Goal: Transaction & Acquisition: Download file/media

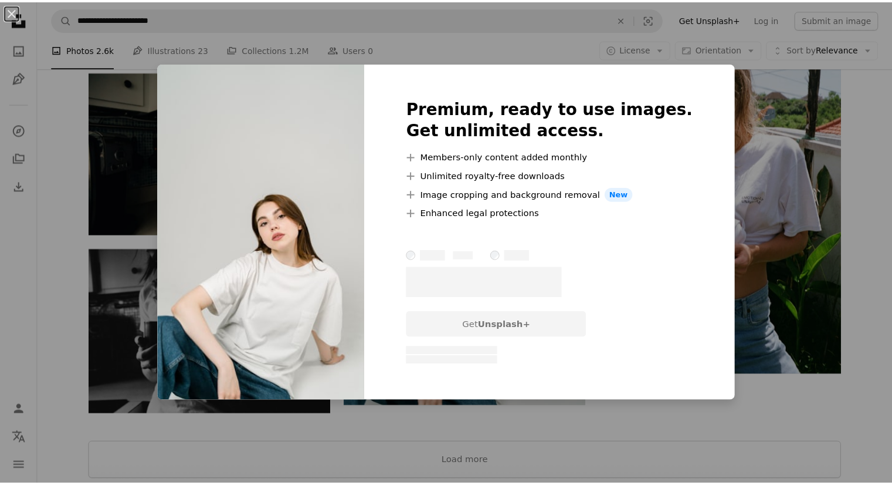
scroll to position [1715, 0]
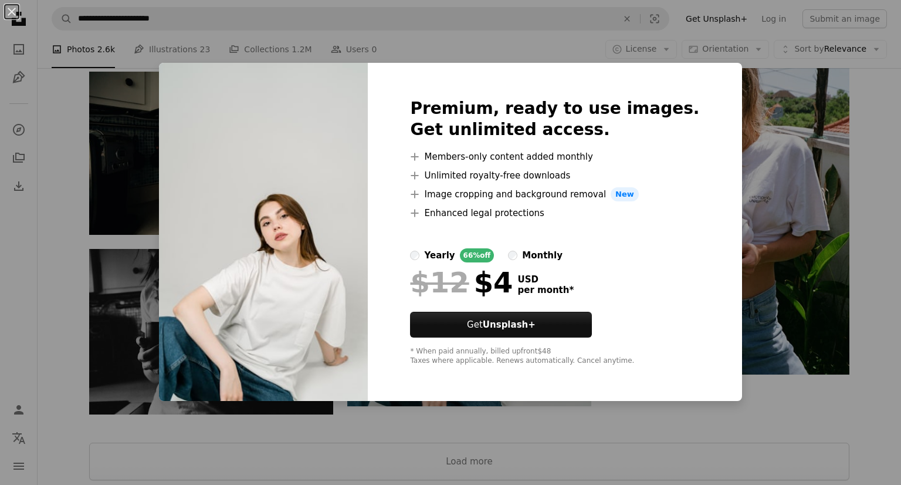
click at [826, 46] on div "An X shape Premium, ready to use images. Get unlimited access. A plus sign Memb…" at bounding box center [450, 242] width 901 height 485
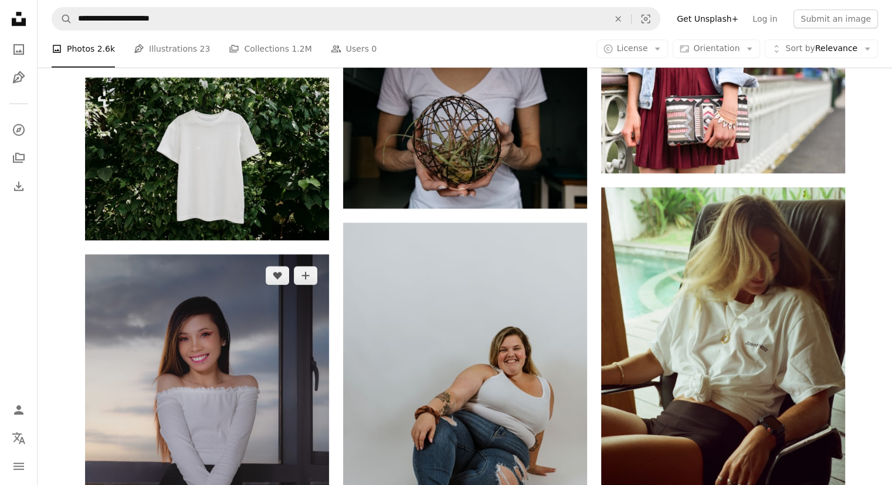
scroll to position [1069, 0]
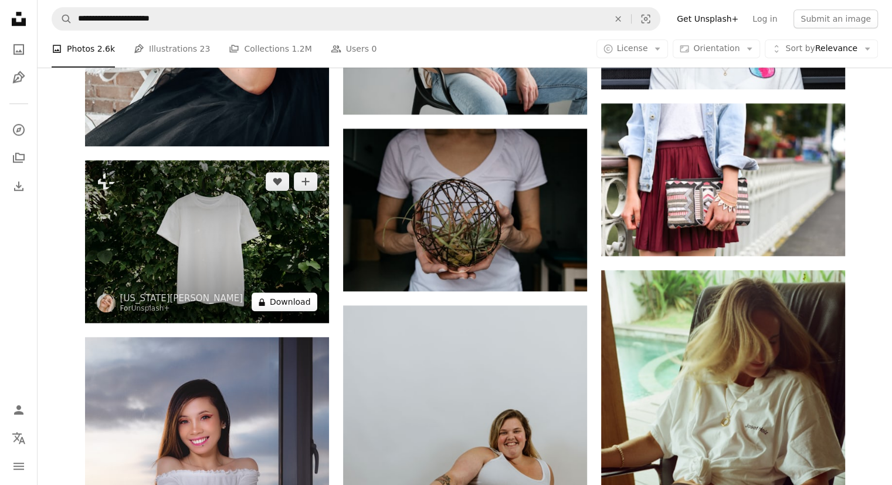
click at [284, 301] on button "A lock Download" at bounding box center [285, 301] width 66 height 19
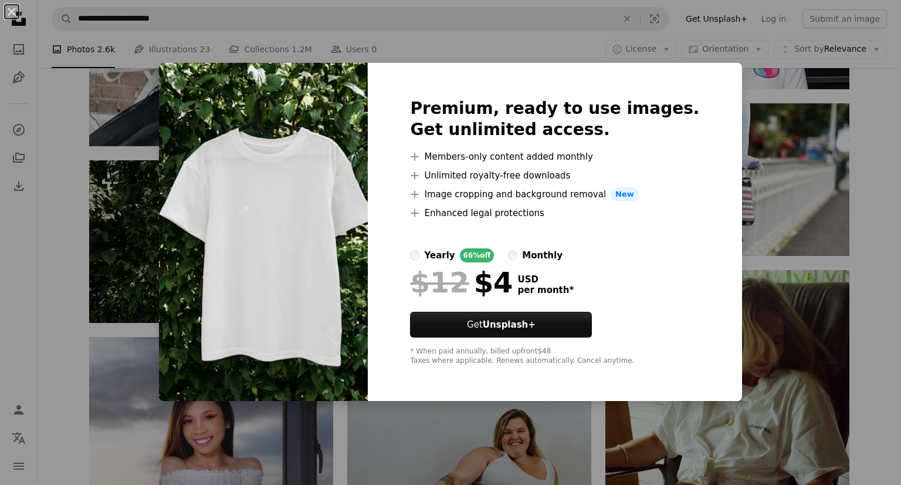
click at [15, 292] on div "An X shape Premium, ready to use images. Get unlimited access. A plus sign Memb…" at bounding box center [450, 242] width 901 height 485
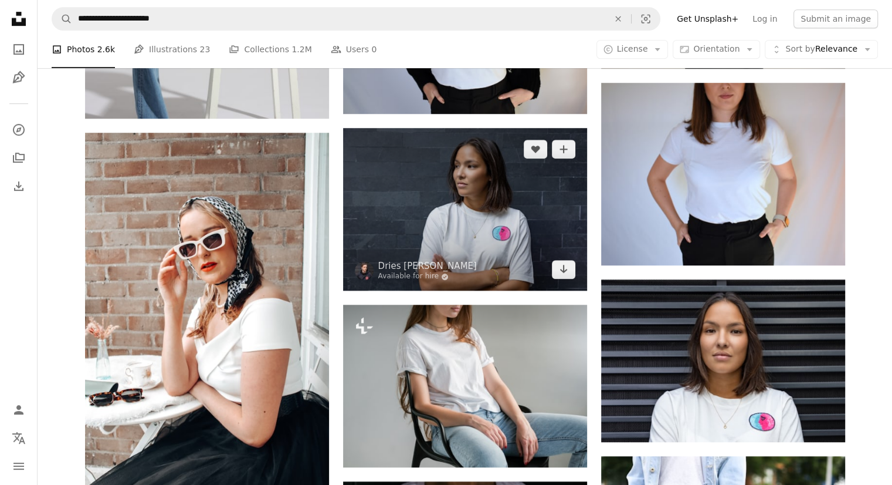
scroll to position [659, 0]
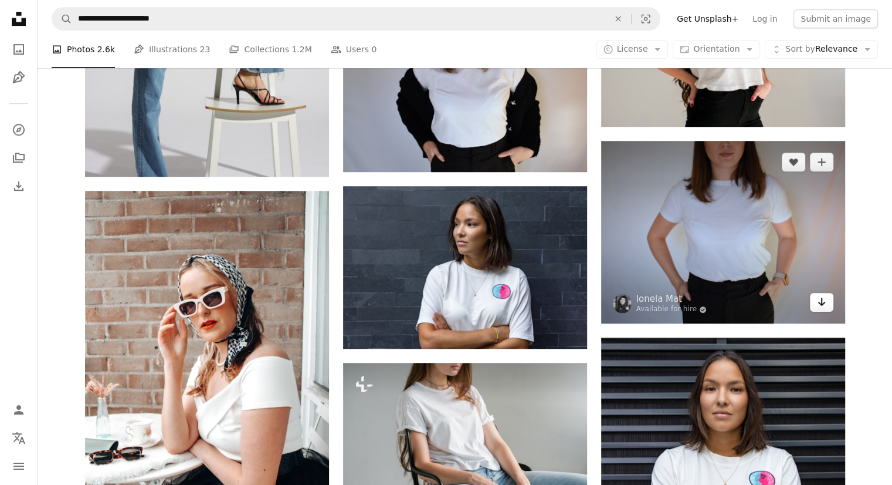
click at [825, 307] on icon "Arrow pointing down" at bounding box center [821, 301] width 9 height 14
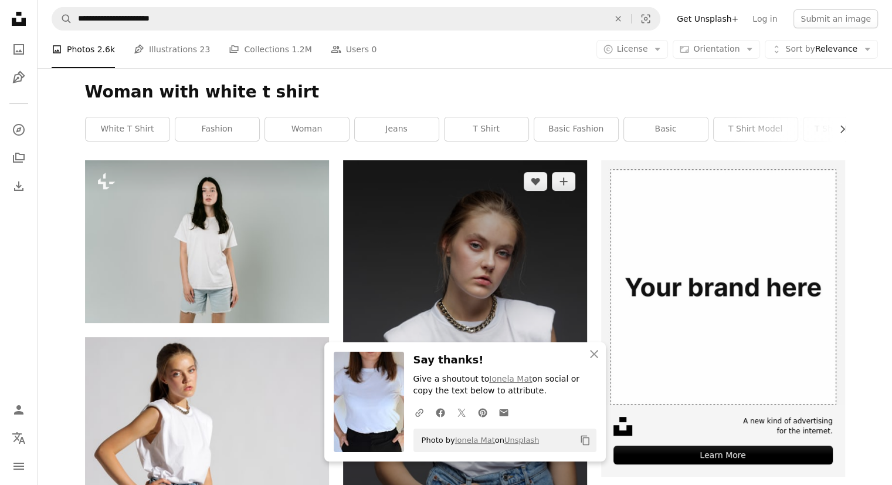
scroll to position [131, 0]
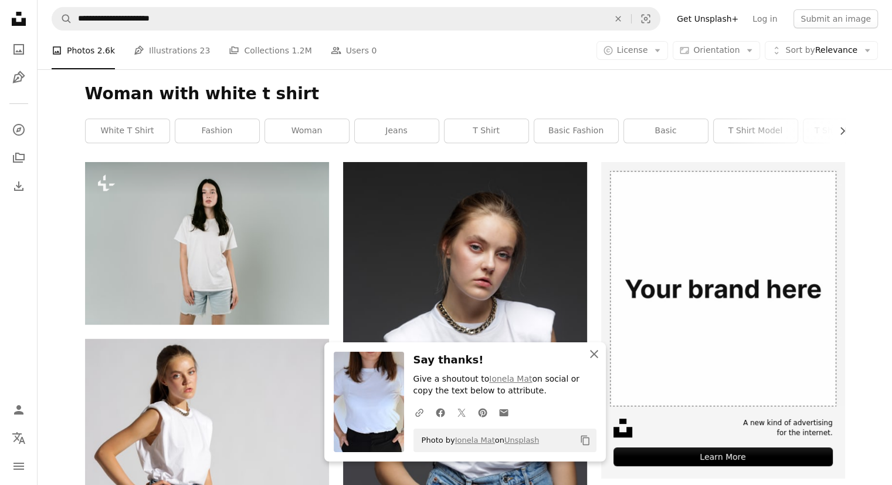
click at [598, 354] on icon "An X shape" at bounding box center [594, 354] width 14 height 14
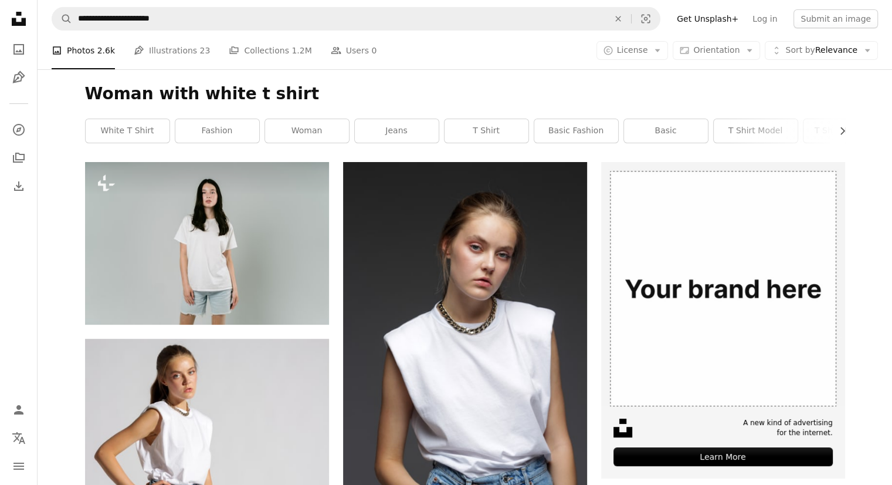
click at [419, 93] on h1 "Woman with white t shirt" at bounding box center [465, 93] width 760 height 21
